Goal: Task Accomplishment & Management: Use online tool/utility

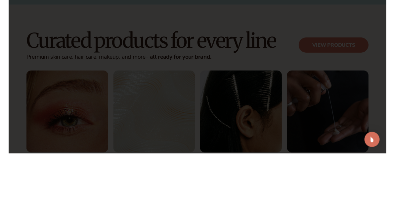
scroll to position [1202, 0]
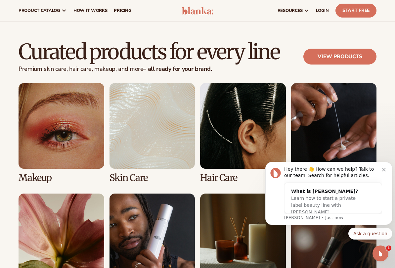
scroll to position [1192, 0]
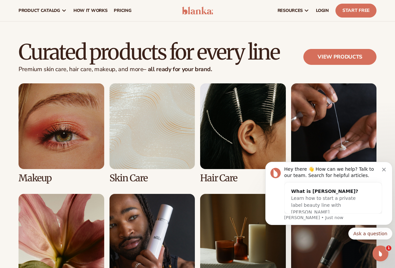
click at [385, 168] on icon "Dismiss notification" at bounding box center [384, 170] width 4 height 4
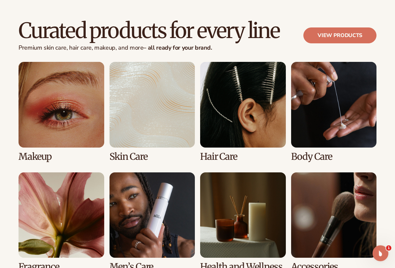
scroll to position [1213, 0]
click at [255, 116] on link "3 / 8" at bounding box center [243, 112] width 86 height 100
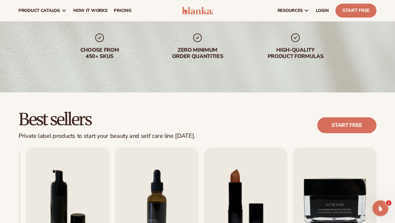
click at [341, 127] on link "Start free" at bounding box center [346, 126] width 59 height 16
